Goal: Obtain resource: Download file/media

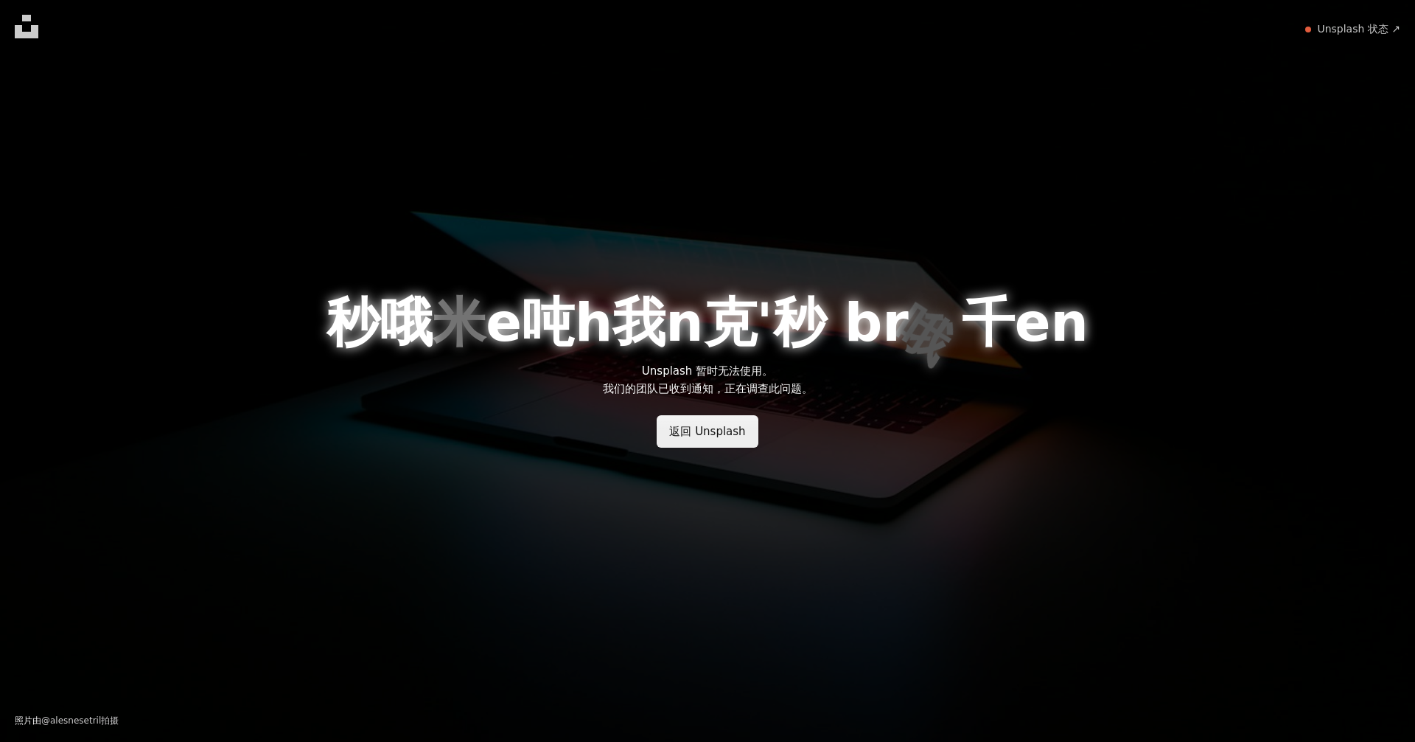
click at [718, 428] on font "返回 Unsplash" at bounding box center [707, 431] width 76 height 13
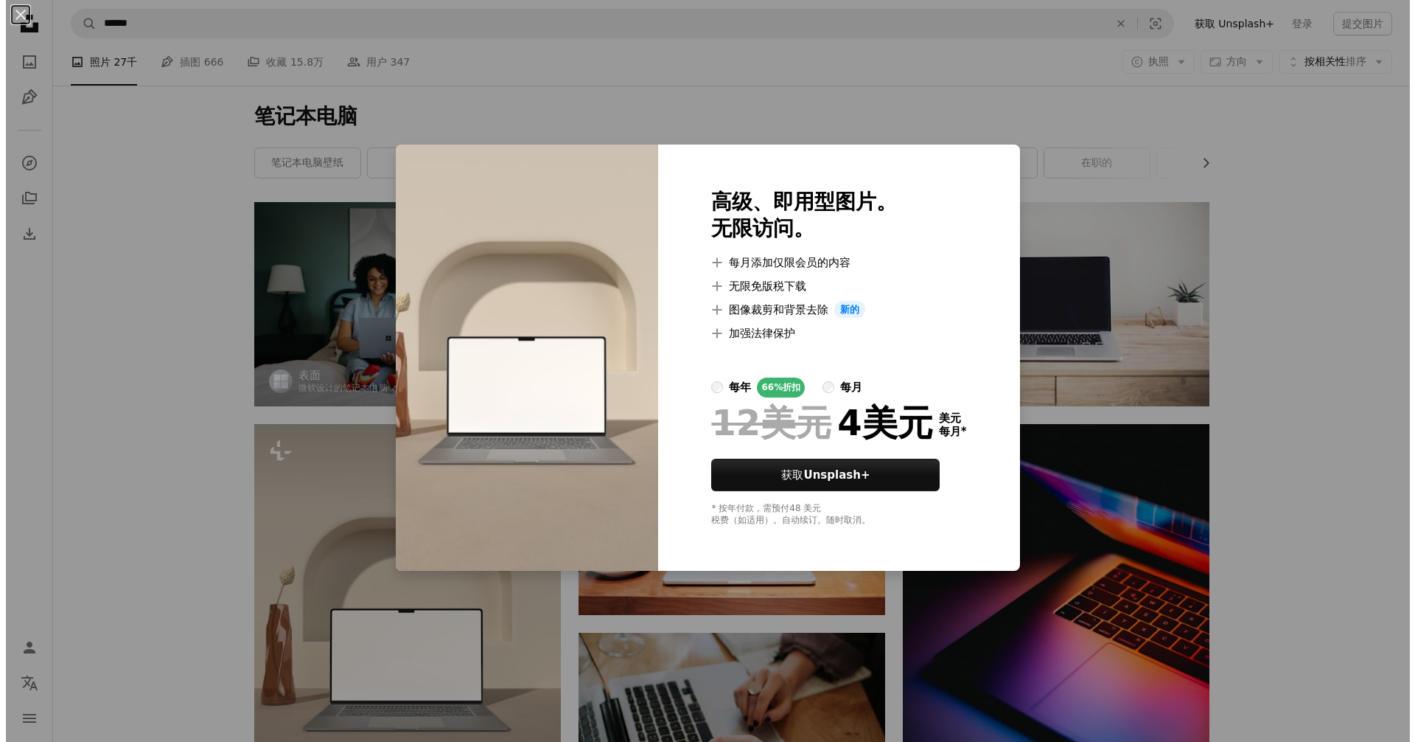
scroll to position [295, 0]
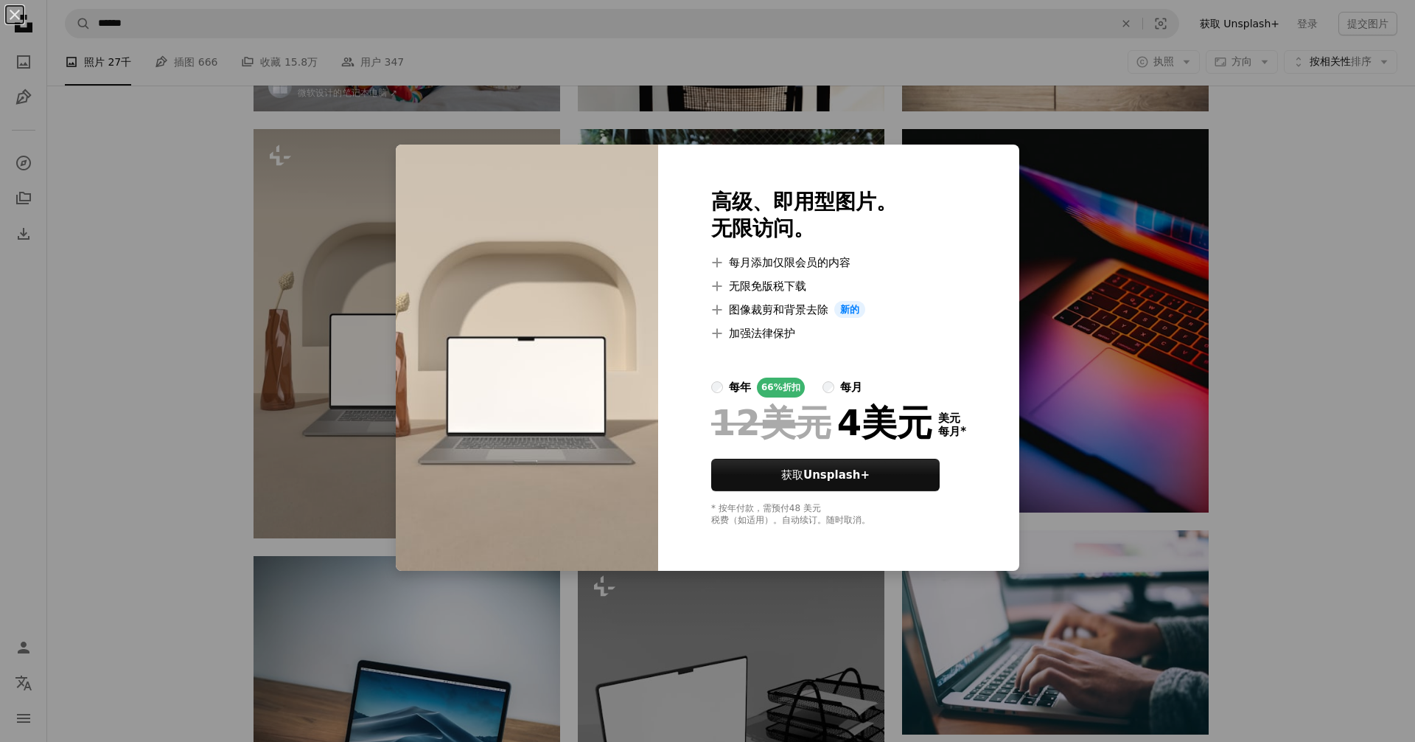
click at [834, 387] on label "每月" at bounding box center [843, 387] width 40 height 20
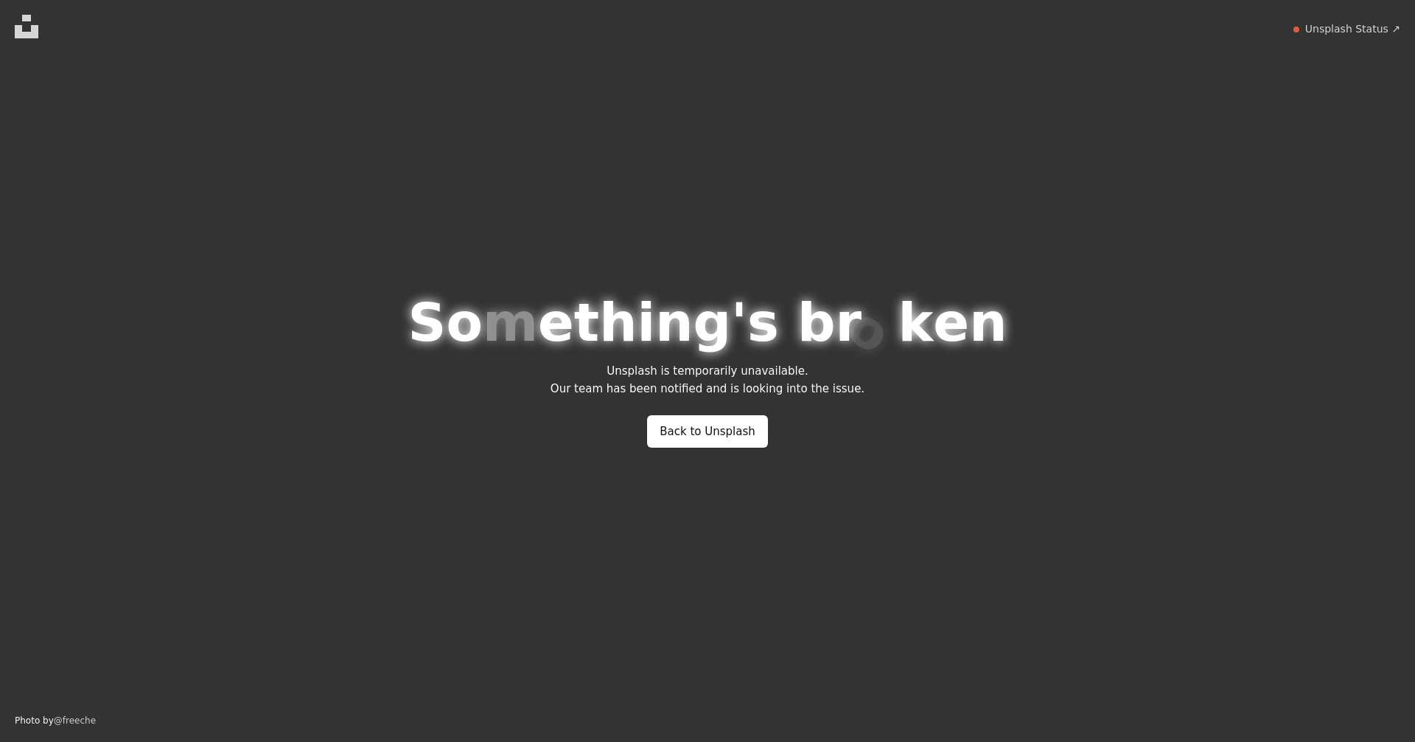
scroll to position [0, 0]
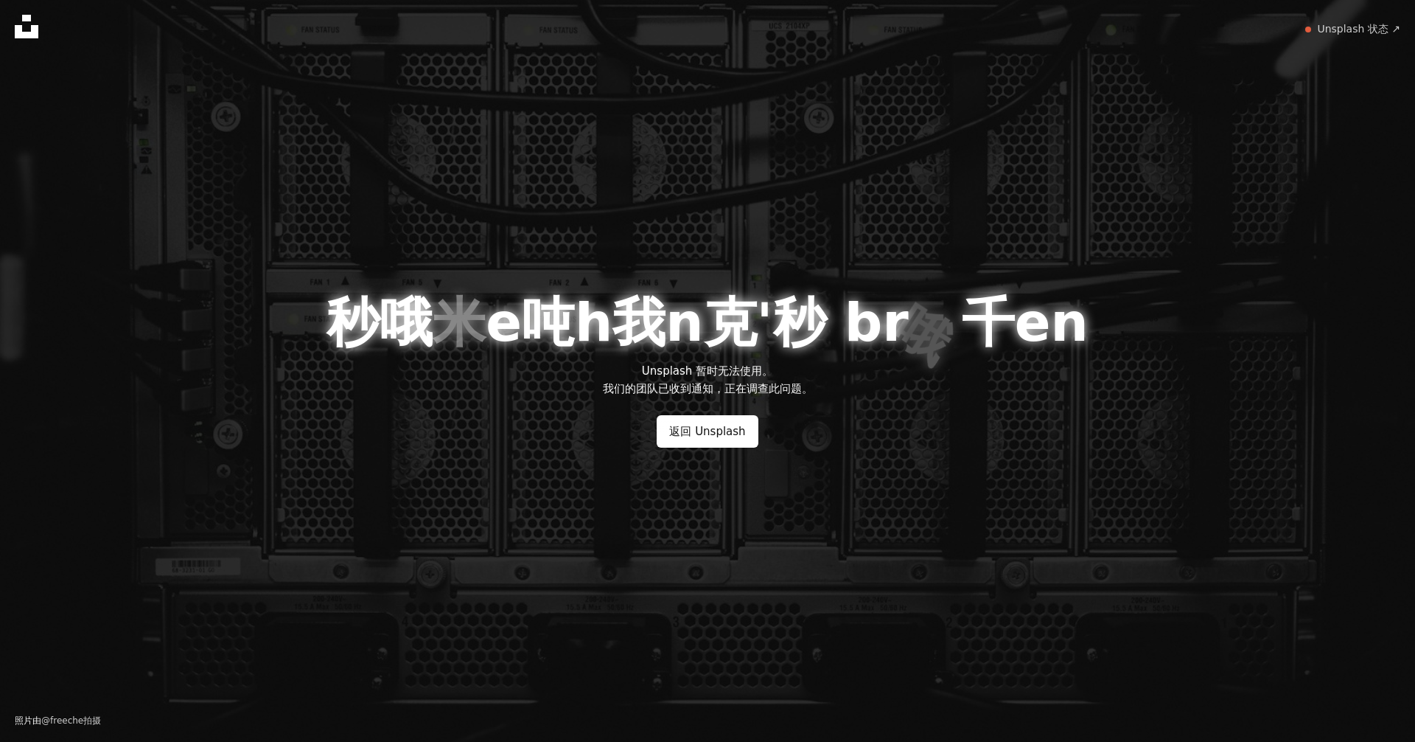
click at [31, 21] on icon at bounding box center [27, 27] width 24 height 24
